Goal: Task Accomplishment & Management: Manage account settings

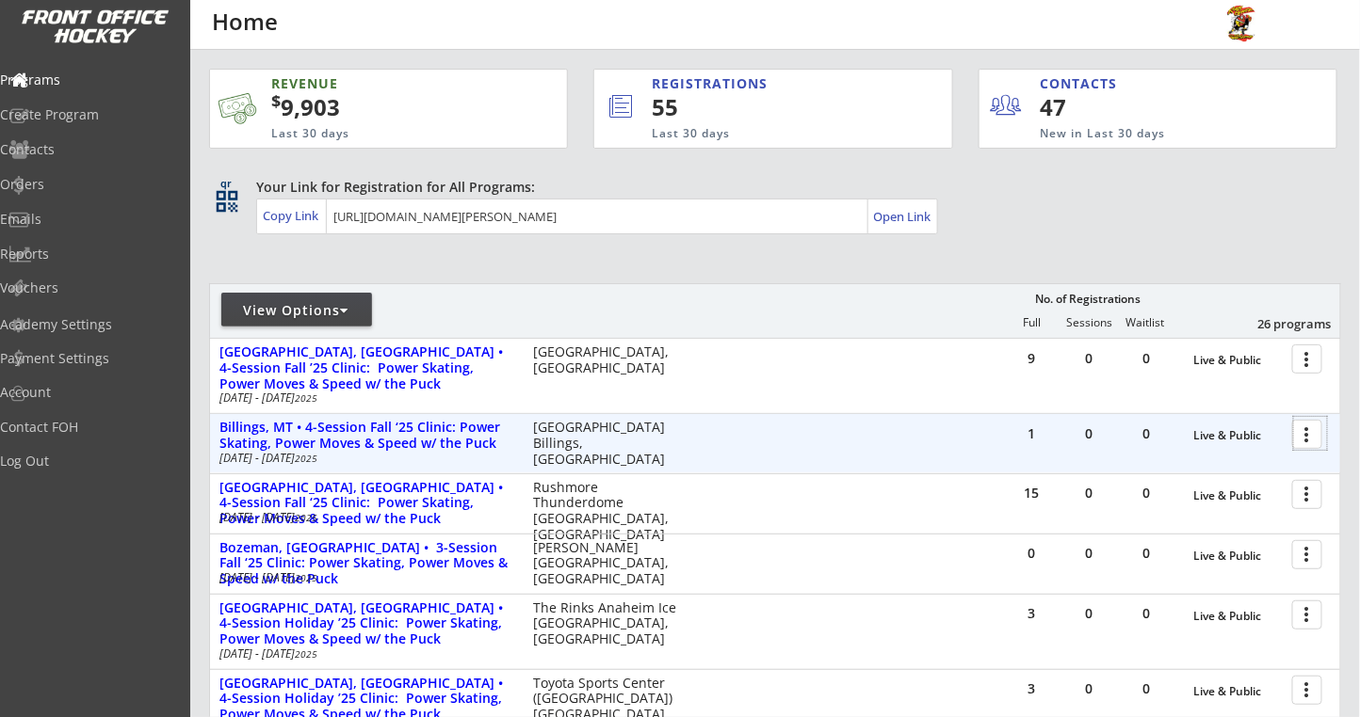
click at [1314, 428] on div at bounding box center [1310, 433] width 33 height 33
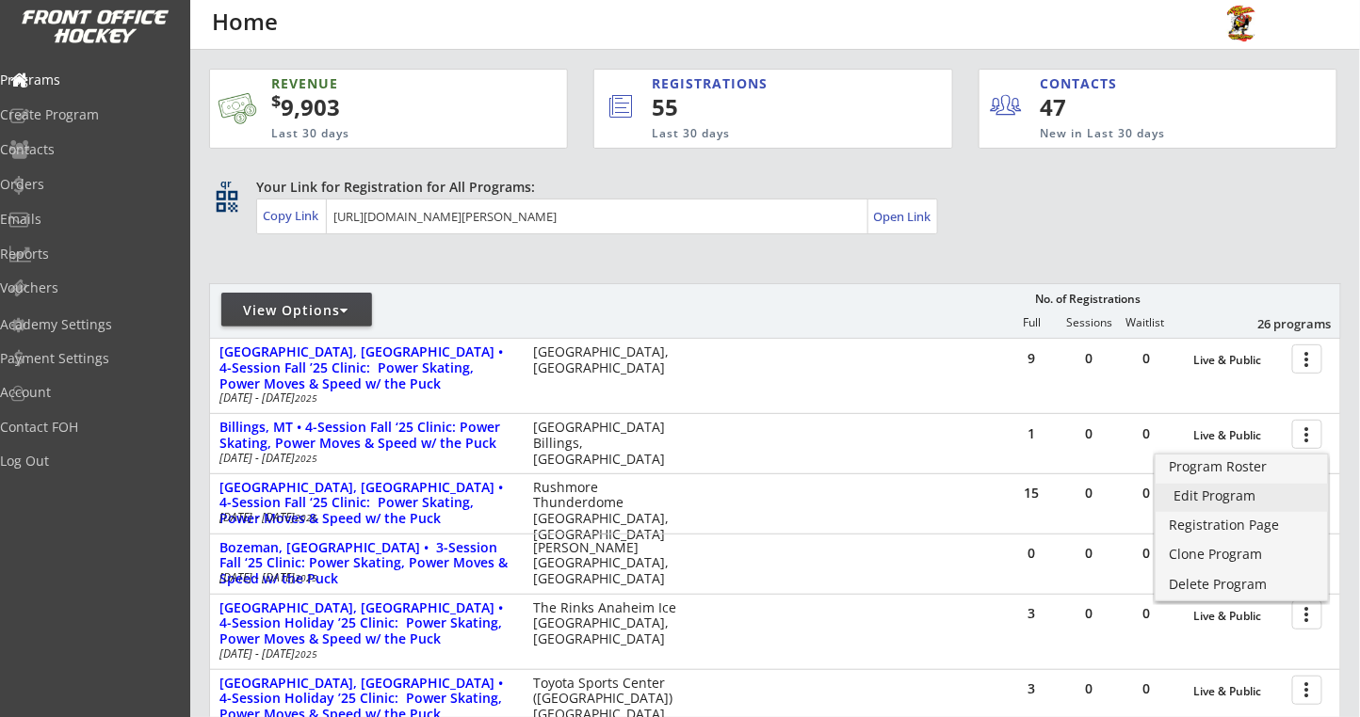
click at [1193, 500] on div "Edit Program" at bounding box center [1241, 496] width 135 height 13
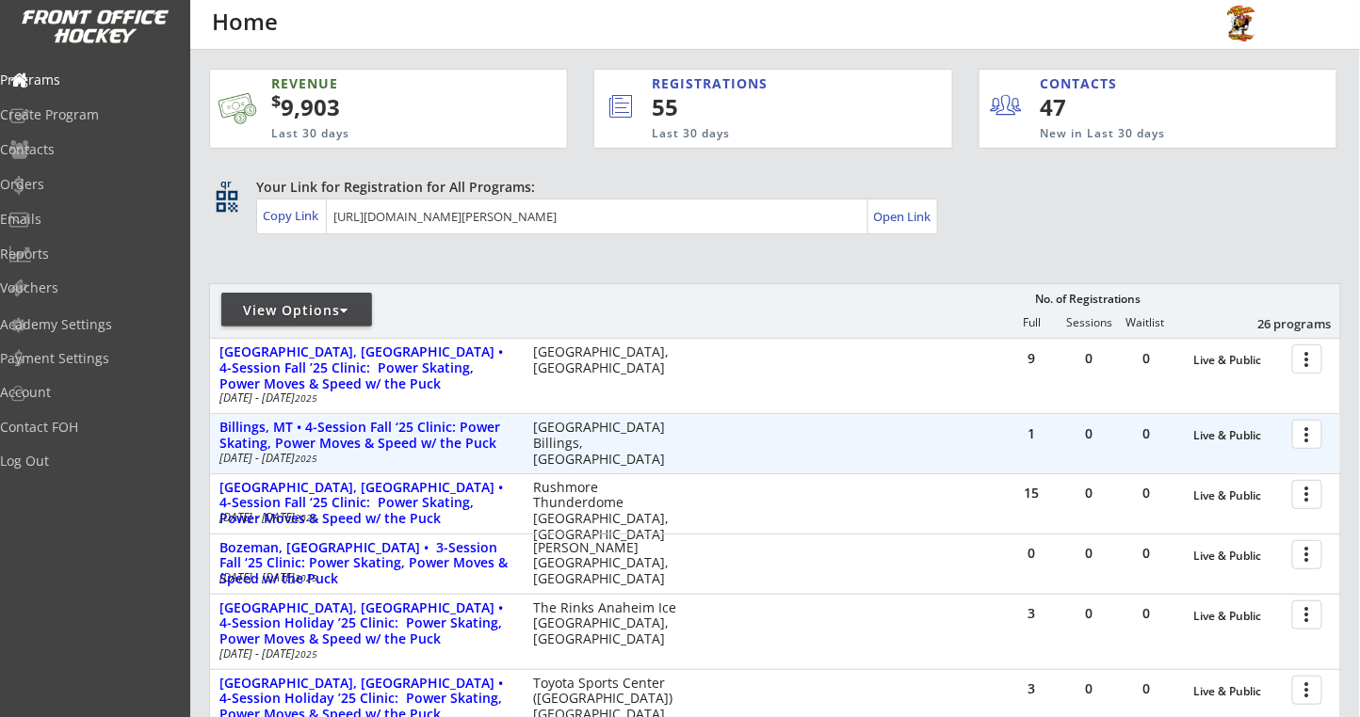
click at [1311, 439] on div at bounding box center [1310, 433] width 33 height 33
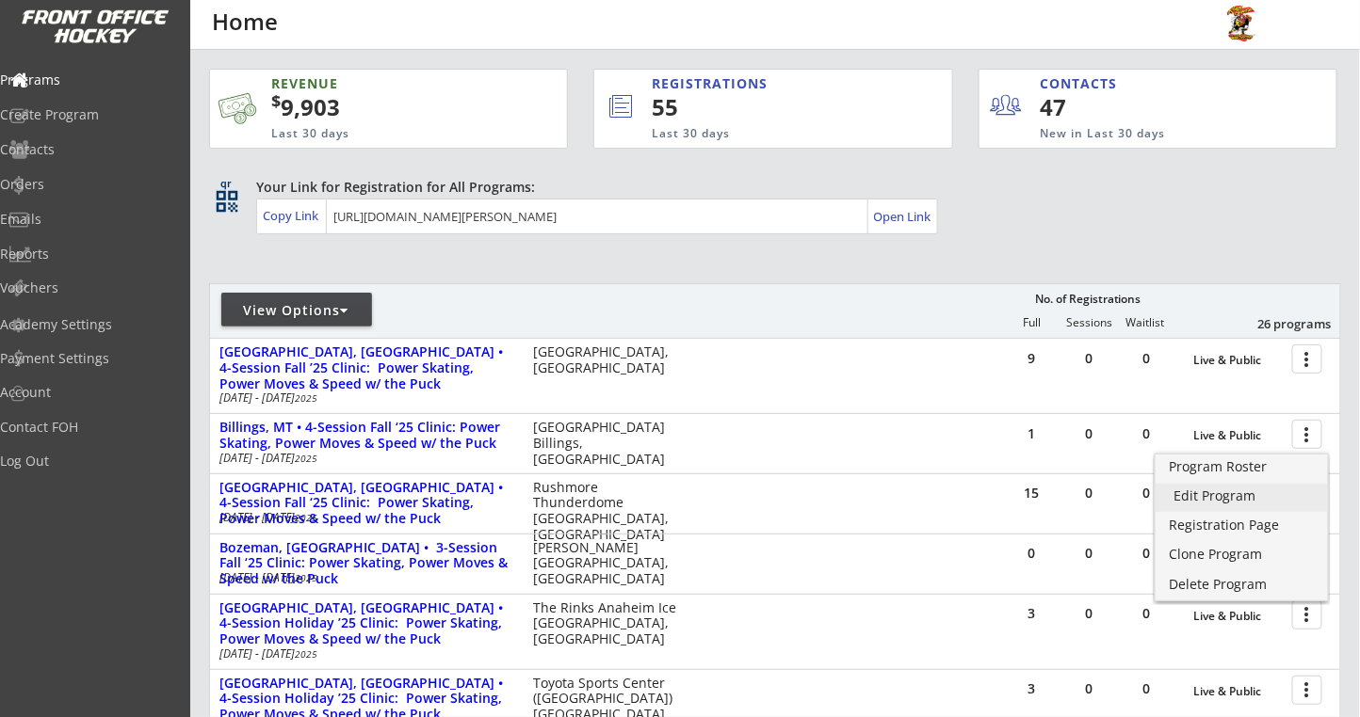
click at [1209, 497] on div "Edit Program" at bounding box center [1241, 496] width 135 height 13
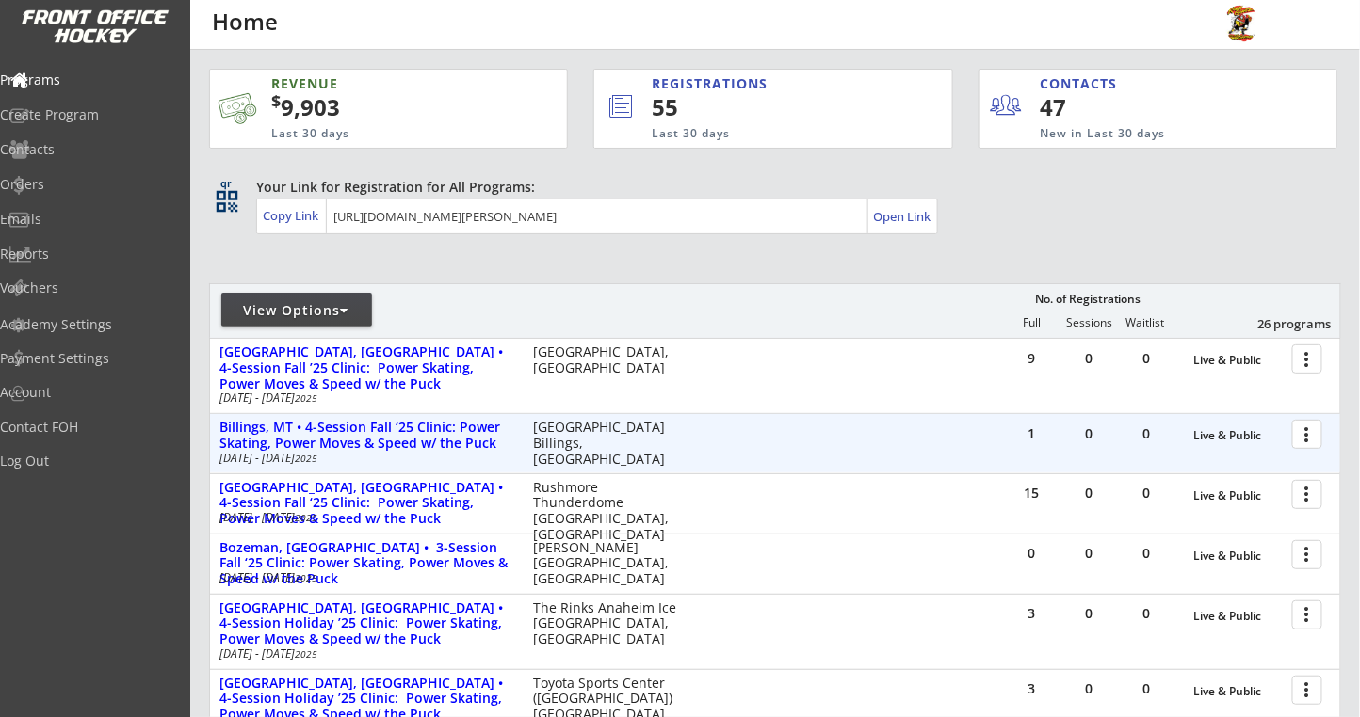
click at [1310, 431] on div at bounding box center [1310, 433] width 33 height 33
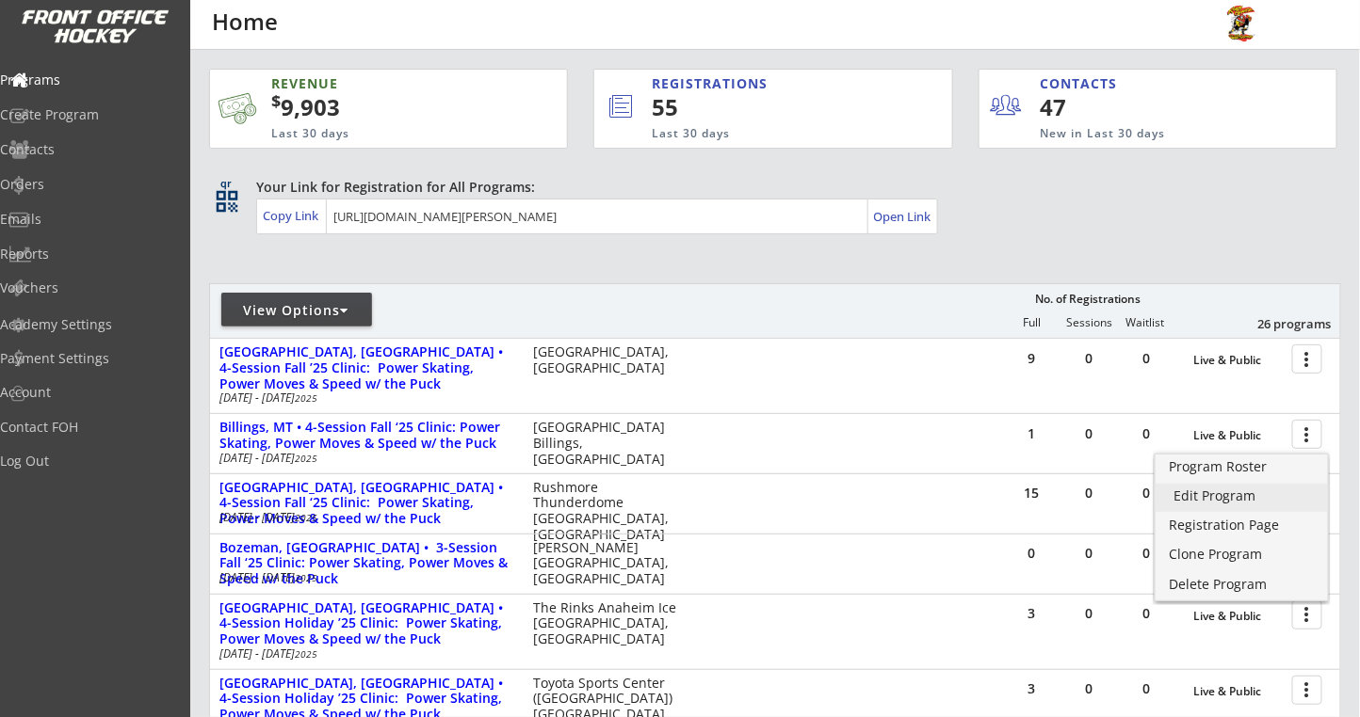
click at [1233, 490] on div "Edit Program" at bounding box center [1241, 496] width 135 height 13
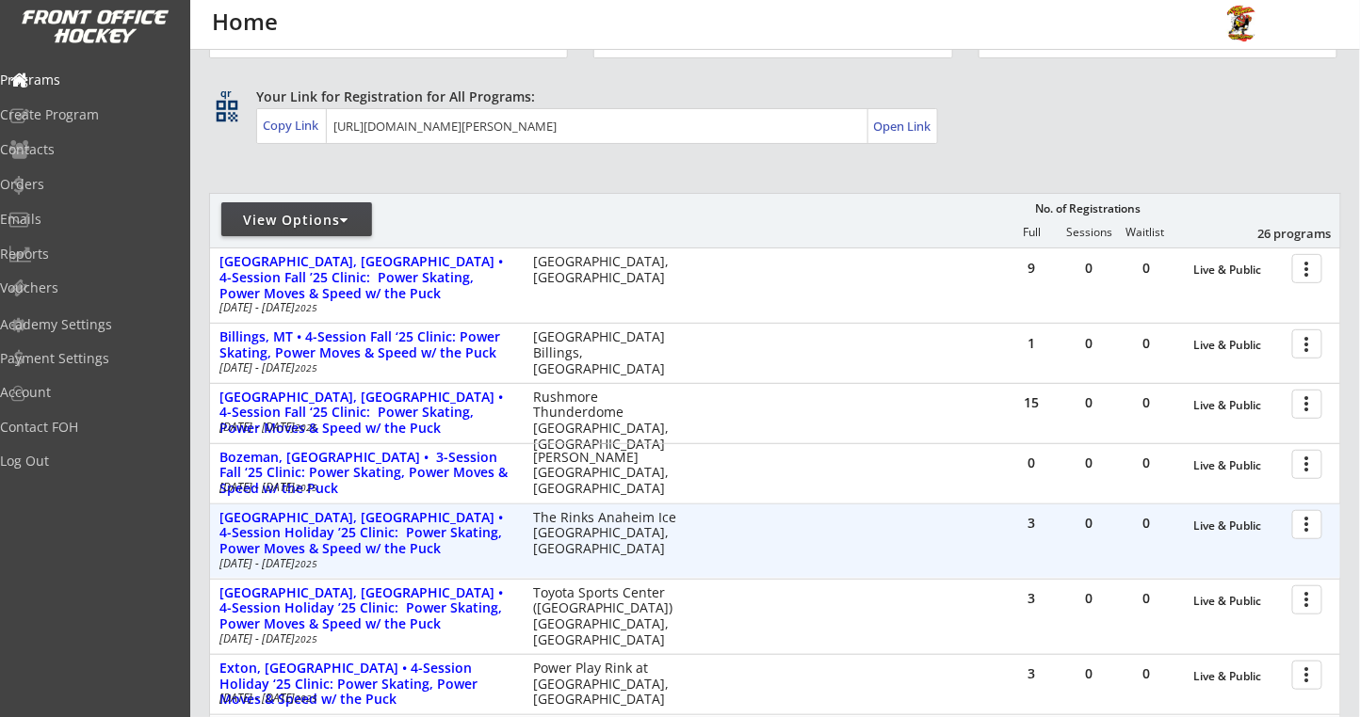
scroll to position [125, 0]
